Goal: Task Accomplishment & Management: Complete application form

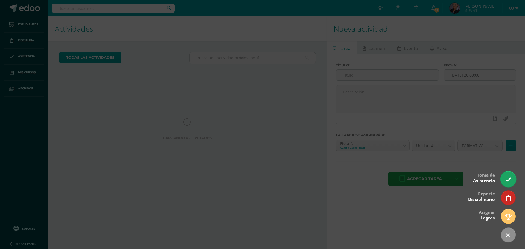
click at [507, 178] on icon at bounding box center [508, 179] width 6 height 6
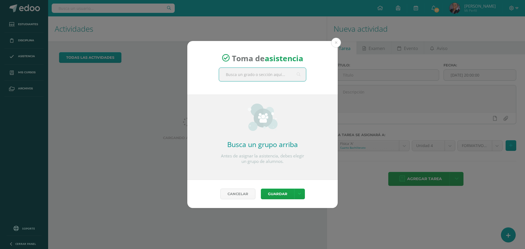
click at [247, 77] on input "text" at bounding box center [262, 74] width 87 height 13
type input "cuarto"
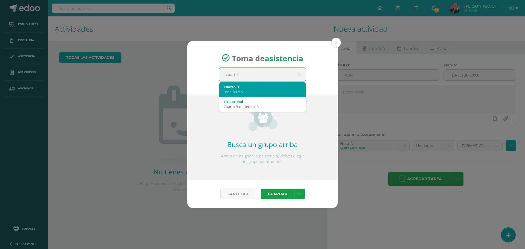
click at [247, 89] on div "Cuarto B" at bounding box center [262, 86] width 78 height 5
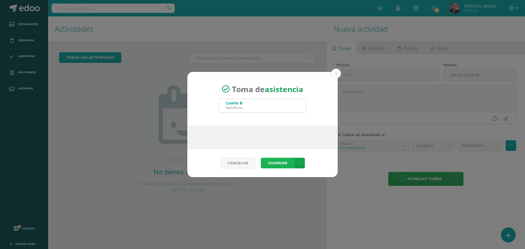
click at [280, 164] on button "Guardar" at bounding box center [277, 163] width 33 height 11
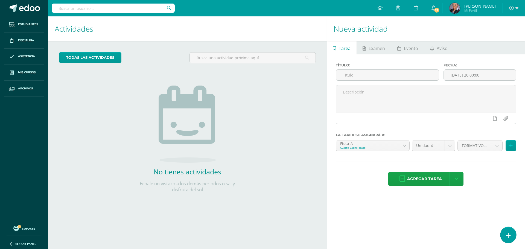
click at [507, 235] on icon at bounding box center [507, 235] width 5 height 6
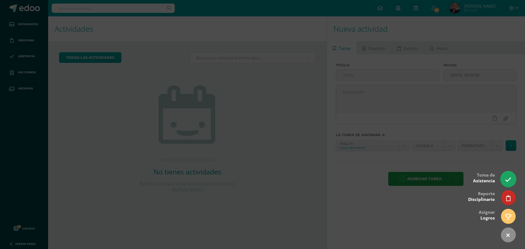
click at [510, 175] on link at bounding box center [508, 179] width 16 height 16
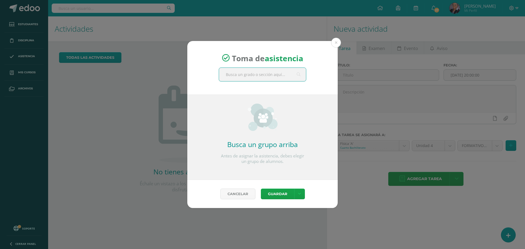
click at [263, 75] on input "text" at bounding box center [262, 74] width 87 height 13
type input "Cuarto"
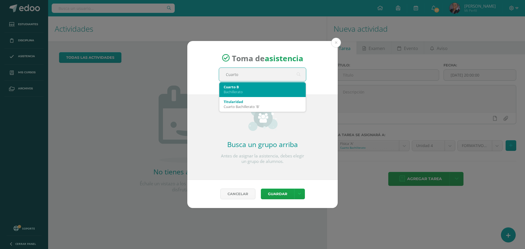
click at [244, 91] on div "Bachillerato" at bounding box center [262, 91] width 78 height 5
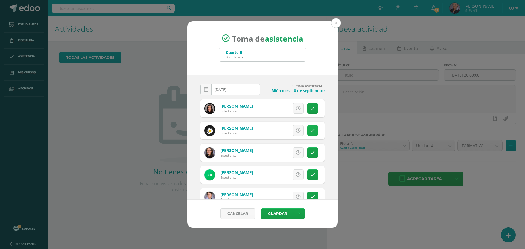
click at [310, 132] on icon at bounding box center [312, 130] width 5 height 5
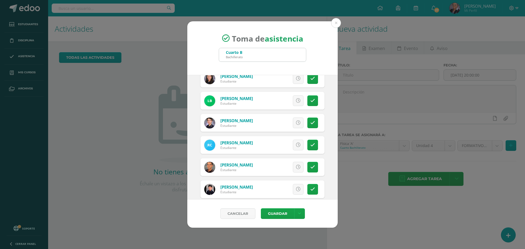
scroll to position [82, 0]
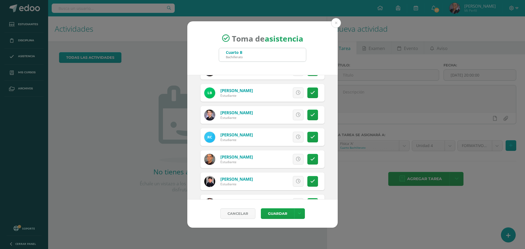
click at [310, 132] on link at bounding box center [312, 137] width 11 height 11
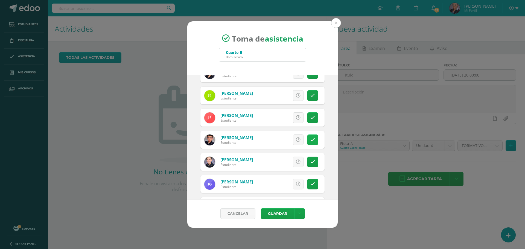
scroll to position [328, 0]
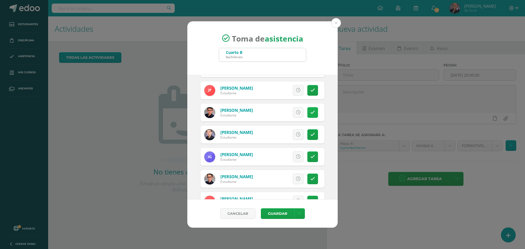
click at [310, 114] on icon at bounding box center [312, 112] width 5 height 5
click at [310, 131] on link at bounding box center [312, 134] width 11 height 11
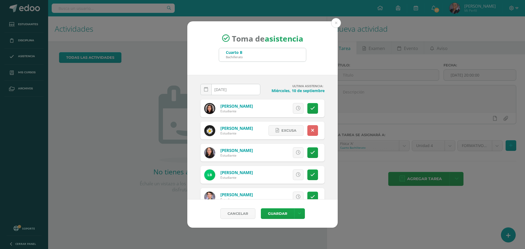
scroll to position [27, 0]
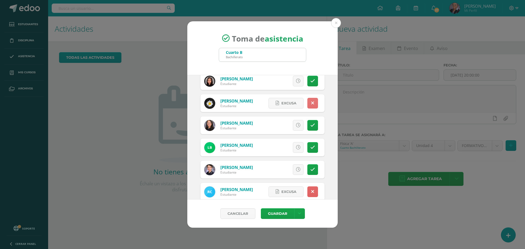
click at [311, 105] on icon at bounding box center [312, 103] width 3 height 5
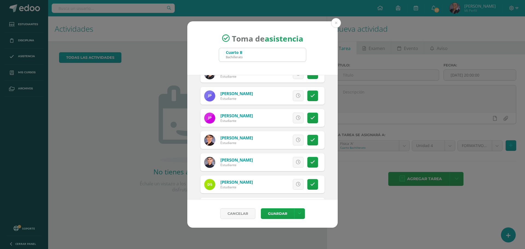
scroll to position [792, 0]
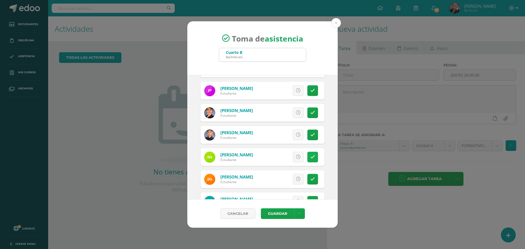
click at [307, 158] on link at bounding box center [312, 157] width 11 height 11
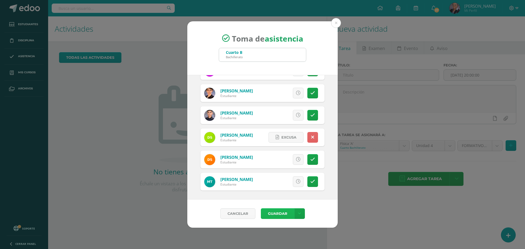
click at [279, 217] on button "Guardar" at bounding box center [277, 213] width 33 height 11
